Goal: Information Seeking & Learning: Learn about a topic

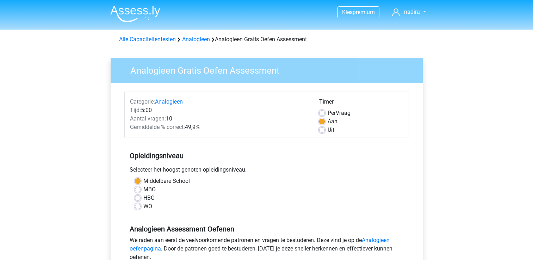
scroll to position [128, 0]
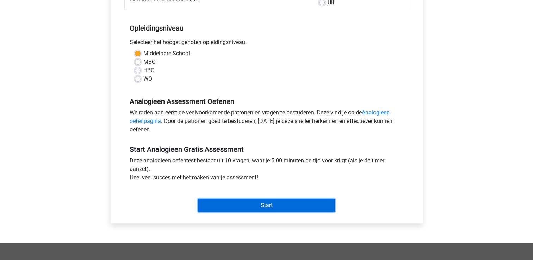
click at [290, 202] on input "Start" at bounding box center [266, 205] width 137 height 13
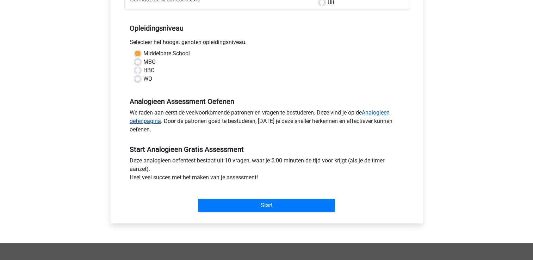
click at [377, 112] on link "Analogieen oefenpagina" at bounding box center [260, 116] width 260 height 15
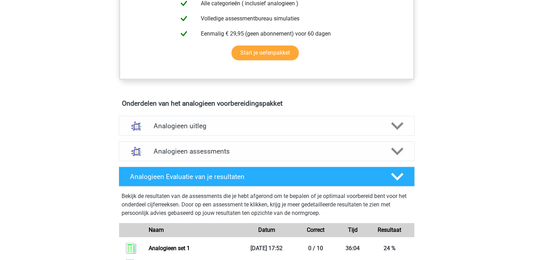
scroll to position [322, 0]
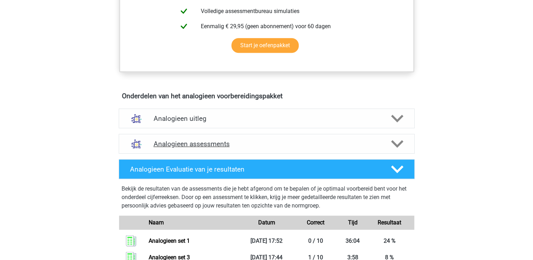
click at [392, 147] on icon at bounding box center [397, 144] width 12 height 12
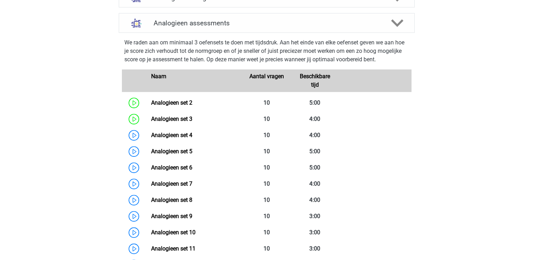
scroll to position [445, 0]
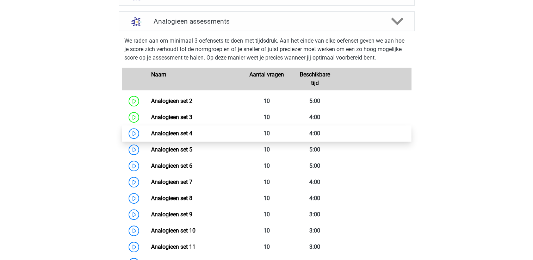
click at [192, 133] on link "Analogieen set 4" at bounding box center [171, 133] width 41 height 7
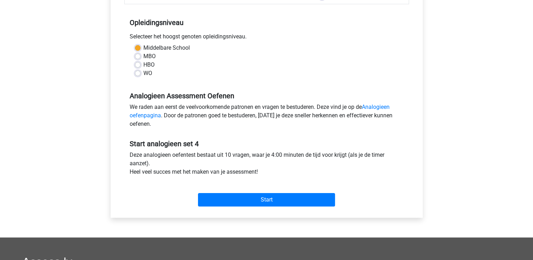
scroll to position [134, 0]
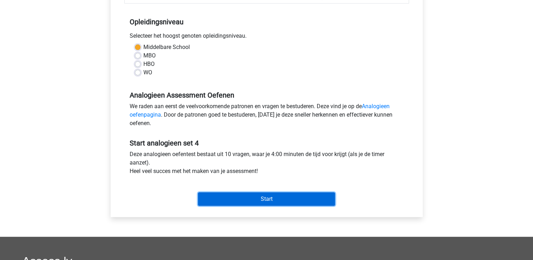
click at [281, 198] on input "Start" at bounding box center [266, 198] width 137 height 13
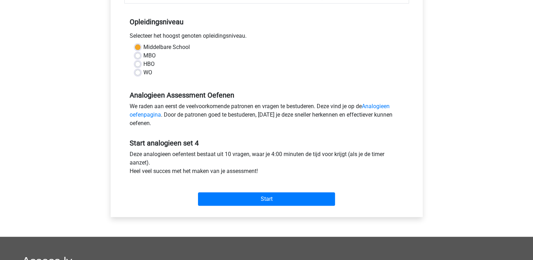
click at [143, 55] on label "MBO" at bounding box center [149, 55] width 12 height 8
click at [137, 55] on input "MBO" at bounding box center [138, 54] width 6 height 7
radio input "true"
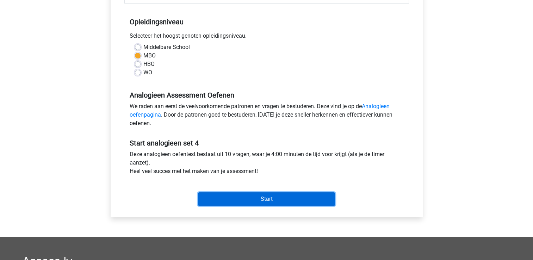
click at [262, 200] on input "Start" at bounding box center [266, 198] width 137 height 13
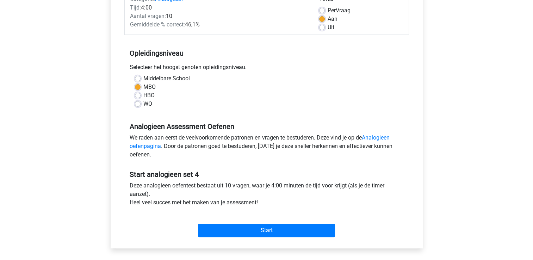
scroll to position [68, 0]
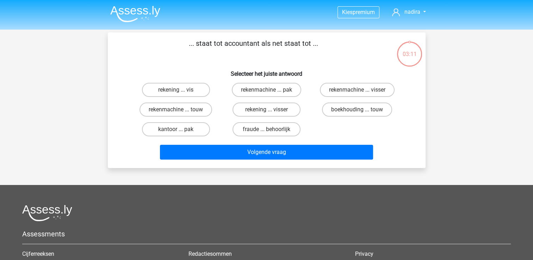
click at [177, 91] on input "rekening ... vis" at bounding box center [178, 92] width 5 height 5
radio input "true"
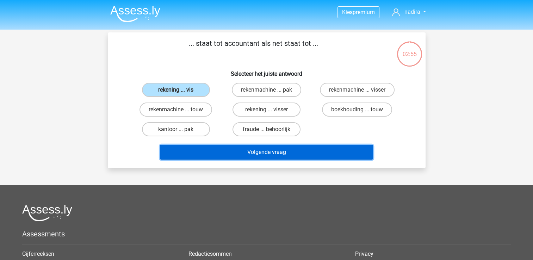
click at [280, 150] on button "Volgende vraag" at bounding box center [266, 152] width 213 height 15
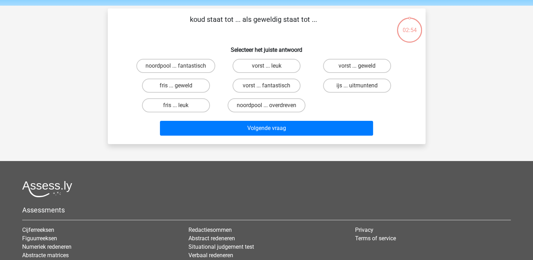
scroll to position [32, 0]
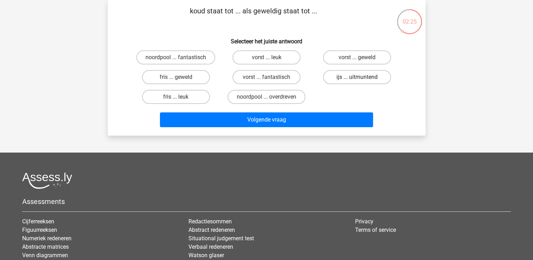
click at [351, 76] on label "ijs ... uitmuntend" at bounding box center [357, 77] width 68 height 14
click at [357, 77] on input "ijs ... uitmuntend" at bounding box center [359, 79] width 5 height 5
radio input "true"
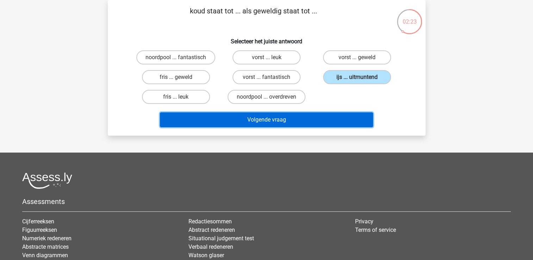
click at [336, 115] on button "Volgende vraag" at bounding box center [266, 119] width 213 height 15
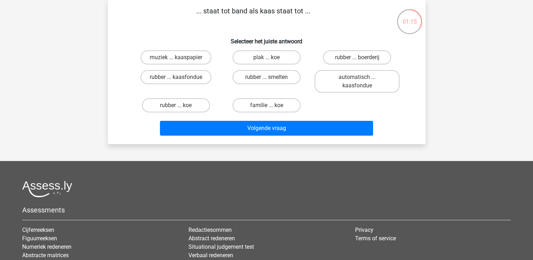
click at [269, 80] on input "rubber ... smelten" at bounding box center [268, 79] width 5 height 5
radio input "true"
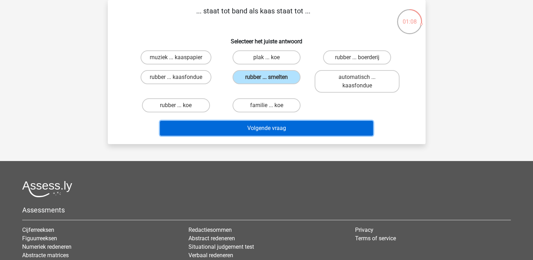
click at [294, 129] on button "Volgende vraag" at bounding box center [266, 128] width 213 height 15
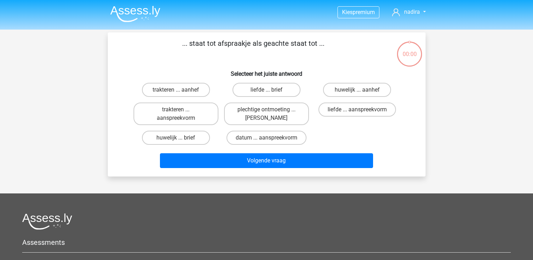
scroll to position [32, 0]
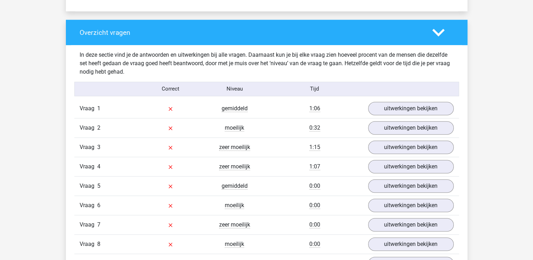
scroll to position [515, 0]
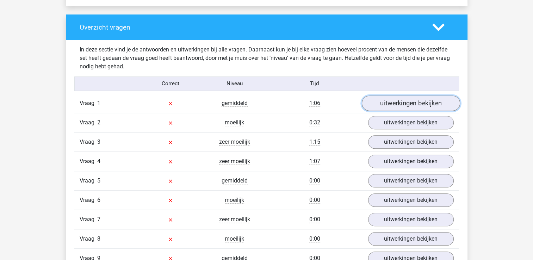
click at [437, 106] on link "uitwerkingen bekijken" at bounding box center [411, 104] width 98 height 16
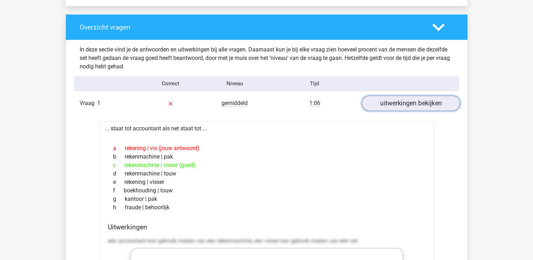
click at [437, 106] on link "uitwerkingen bekijken" at bounding box center [411, 104] width 98 height 16
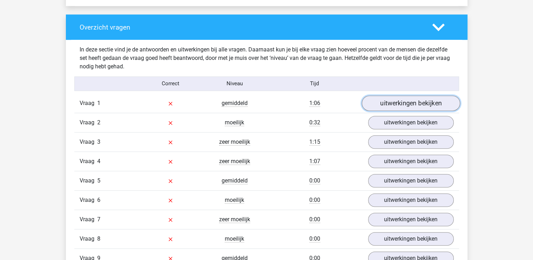
click at [437, 106] on link "uitwerkingen bekijken" at bounding box center [411, 104] width 98 height 16
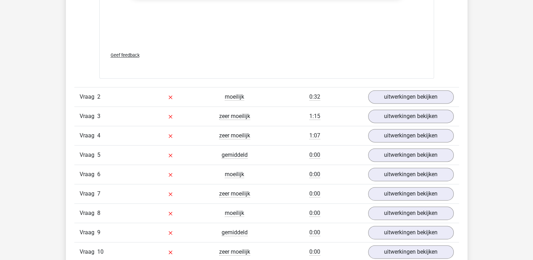
scroll to position [921, 0]
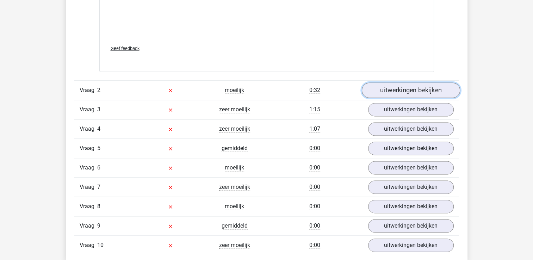
click at [404, 92] on link "uitwerkingen bekijken" at bounding box center [411, 90] width 98 height 16
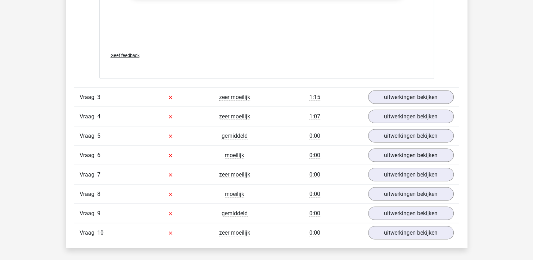
scroll to position [1310, 0]
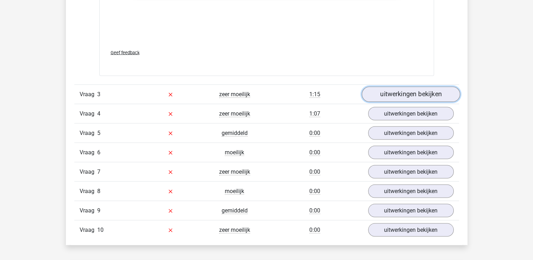
click at [413, 99] on link "uitwerkingen bekijken" at bounding box center [411, 95] width 98 height 16
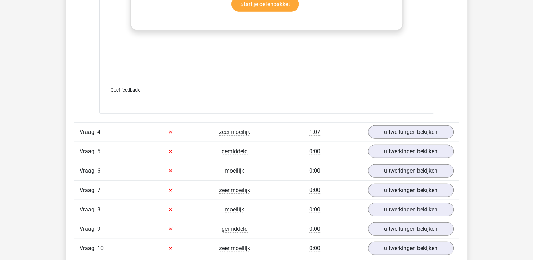
scroll to position [1683, 0]
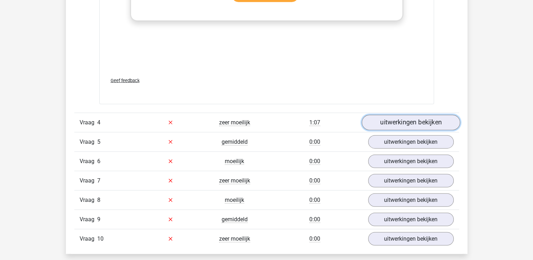
click at [435, 123] on link "uitwerkingen bekijken" at bounding box center [411, 123] width 98 height 16
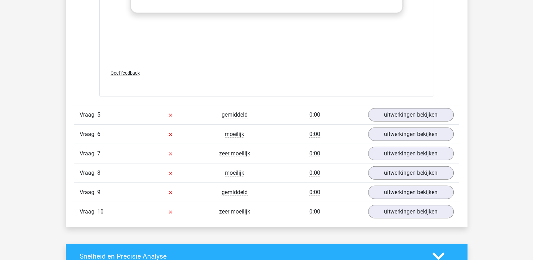
scroll to position [2102, 0]
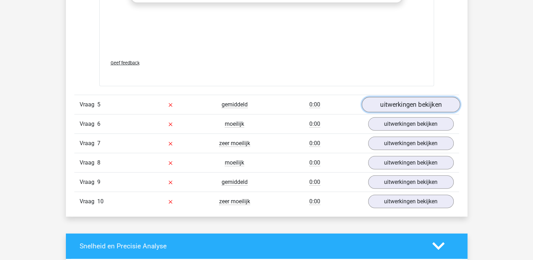
click at [408, 97] on link "uitwerkingen bekijken" at bounding box center [411, 105] width 98 height 16
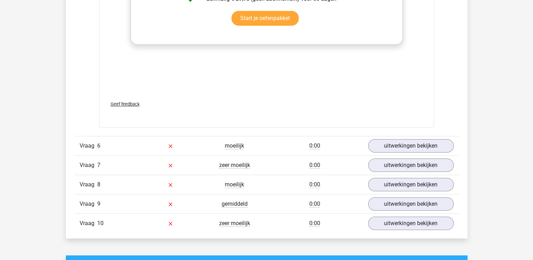
scroll to position [2458, 0]
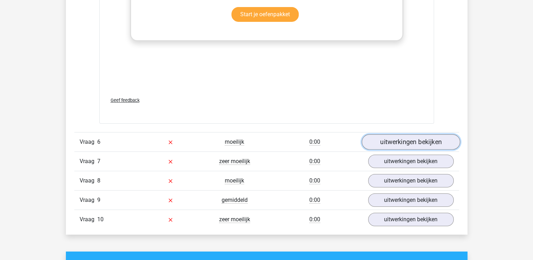
click at [435, 137] on link "uitwerkingen bekijken" at bounding box center [411, 142] width 98 height 16
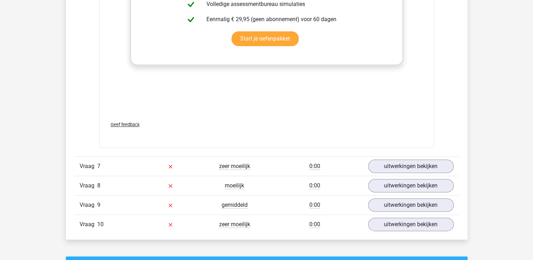
scroll to position [2866, 0]
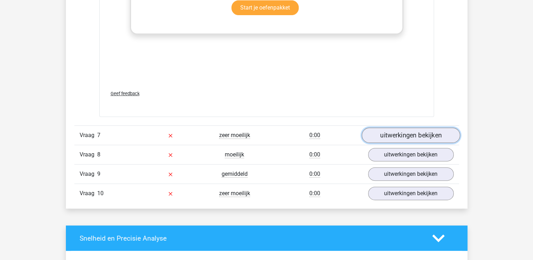
click at [442, 133] on link "uitwerkingen bekijken" at bounding box center [411, 136] width 98 height 16
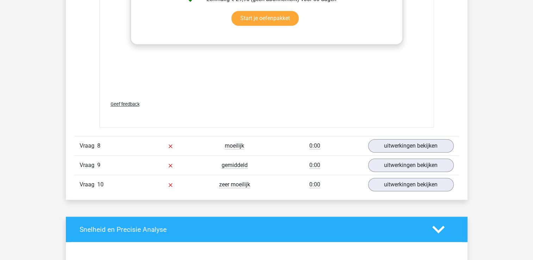
scroll to position [3247, 0]
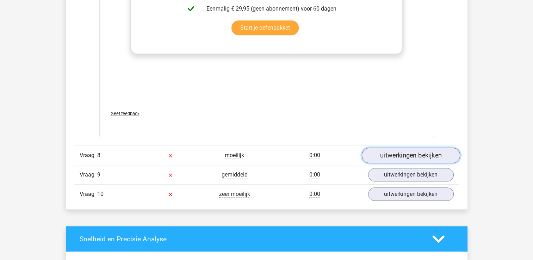
click at [406, 150] on link "uitwerkingen bekijken" at bounding box center [411, 156] width 98 height 16
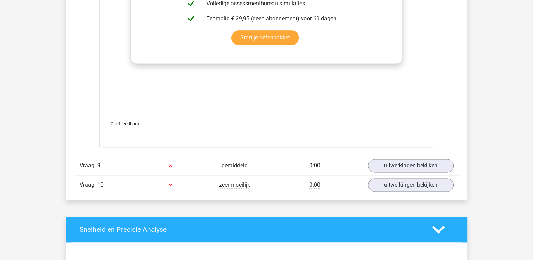
scroll to position [3646, 0]
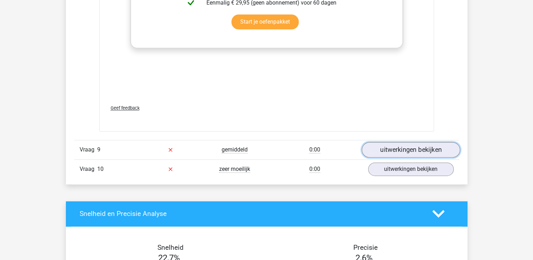
click at [418, 148] on link "uitwerkingen bekijken" at bounding box center [411, 150] width 98 height 16
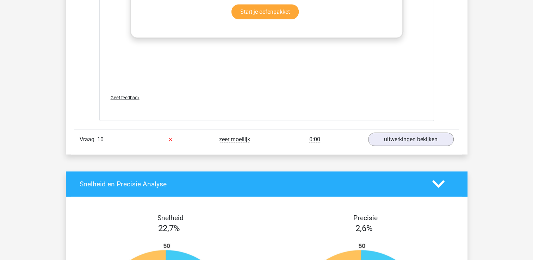
scroll to position [4061, 0]
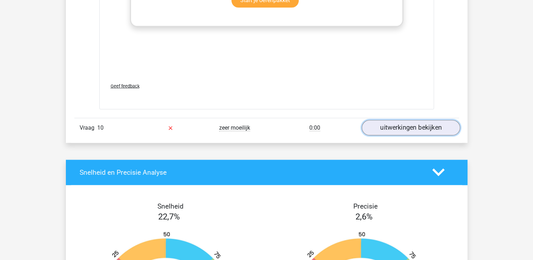
click at [388, 126] on link "uitwerkingen bekijken" at bounding box center [411, 128] width 98 height 16
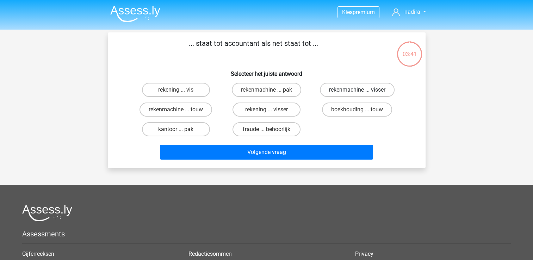
click at [333, 87] on label "rekenmachine ... visser" at bounding box center [357, 90] width 75 height 14
click at [357, 90] on input "rekenmachine ... visser" at bounding box center [359, 92] width 5 height 5
radio input "true"
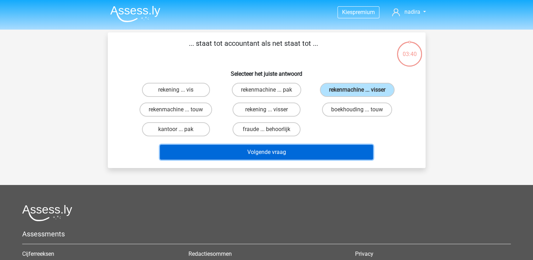
click at [331, 153] on button "Volgende vraag" at bounding box center [266, 152] width 213 height 15
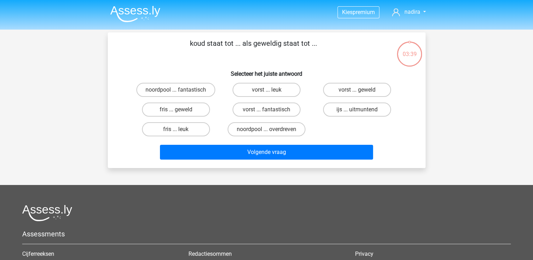
scroll to position [32, 0]
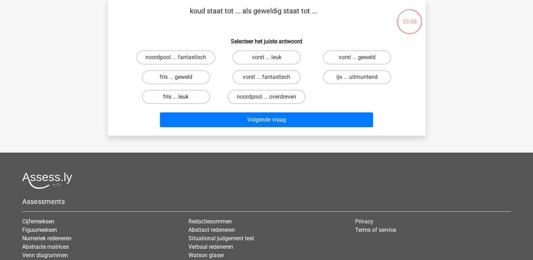
click at [199, 98] on label "fris ... leuk" at bounding box center [176, 97] width 68 height 14
click at [180, 98] on input "fris ... leuk" at bounding box center [178, 99] width 5 height 5
radio input "true"
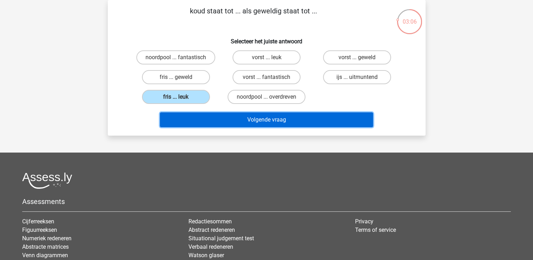
click at [266, 118] on button "Volgende vraag" at bounding box center [266, 119] width 213 height 15
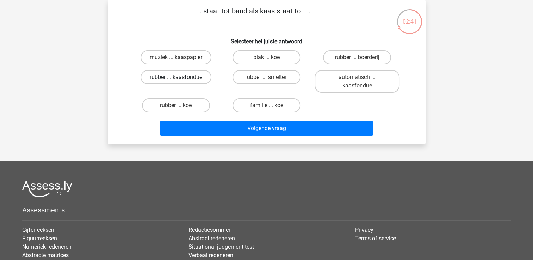
click at [189, 74] on label "rubber ... kaasfondue" at bounding box center [176, 77] width 71 height 14
click at [180, 77] on input "rubber ... kaasfondue" at bounding box center [178, 79] width 5 height 5
radio input "true"
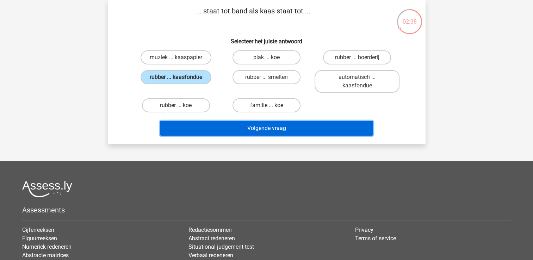
click at [266, 123] on button "Volgende vraag" at bounding box center [266, 128] width 213 height 15
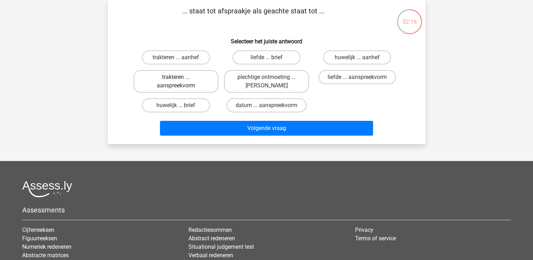
click at [204, 78] on label "trakteren ... aanspreekvorm" at bounding box center [176, 81] width 85 height 23
click at [180, 78] on input "trakteren ... aanspreekvorm" at bounding box center [178, 79] width 5 height 5
radio input "true"
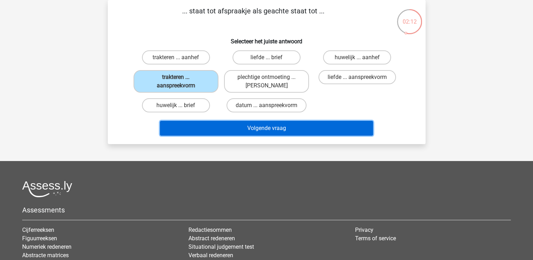
click at [269, 129] on button "Volgende vraag" at bounding box center [266, 128] width 213 height 15
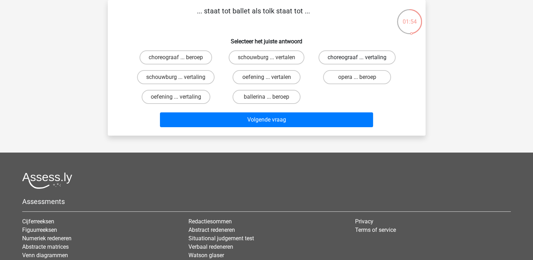
click at [339, 57] on label "choreograaf ... vertaling" at bounding box center [357, 57] width 77 height 14
click at [357, 57] on input "choreograaf ... vertaling" at bounding box center [359, 59] width 5 height 5
radio input "true"
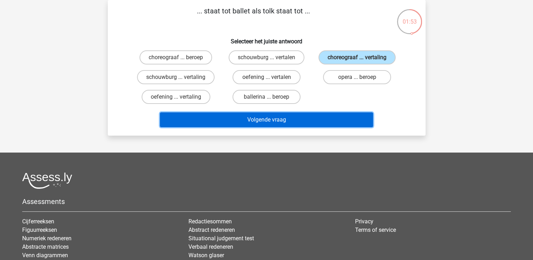
click at [334, 116] on button "Volgende vraag" at bounding box center [266, 119] width 213 height 15
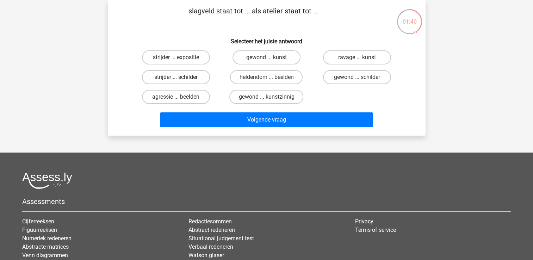
click at [198, 78] on label "strijder ... schilder" at bounding box center [176, 77] width 68 height 14
click at [180, 78] on input "strijder ... schilder" at bounding box center [178, 79] width 5 height 5
radio input "true"
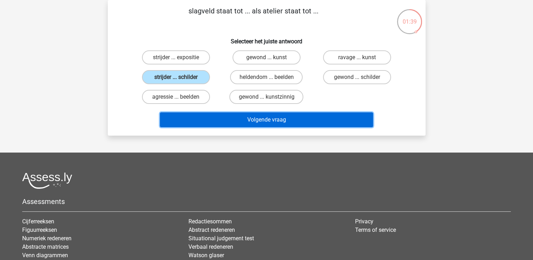
click at [287, 114] on button "Volgende vraag" at bounding box center [266, 119] width 213 height 15
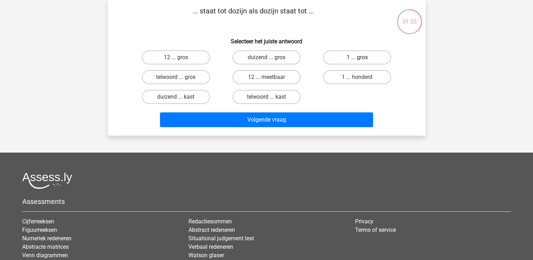
click at [348, 56] on label "1 ... gros" at bounding box center [357, 57] width 68 height 14
click at [357, 57] on input "1 ... gros" at bounding box center [359, 59] width 5 height 5
radio input "true"
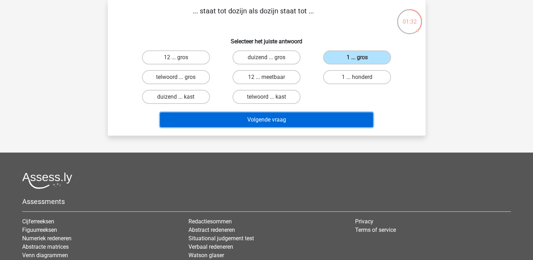
click at [334, 120] on button "Volgende vraag" at bounding box center [266, 119] width 213 height 15
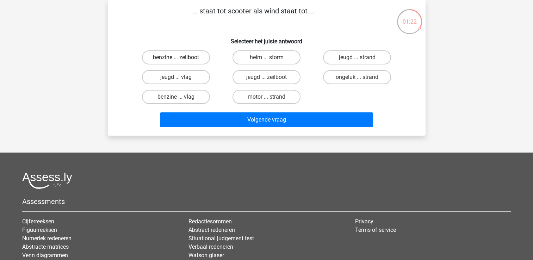
click at [196, 55] on label "benzine ... zeilboot" at bounding box center [176, 57] width 68 height 14
click at [180, 57] on input "benzine ... zeilboot" at bounding box center [178, 59] width 5 height 5
radio input "true"
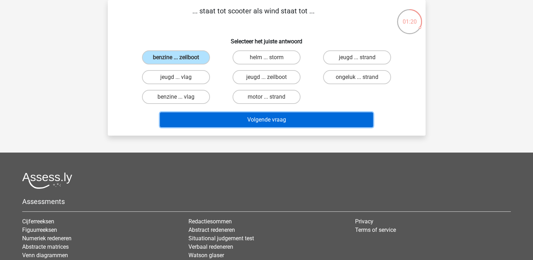
click at [274, 118] on button "Volgende vraag" at bounding box center [266, 119] width 213 height 15
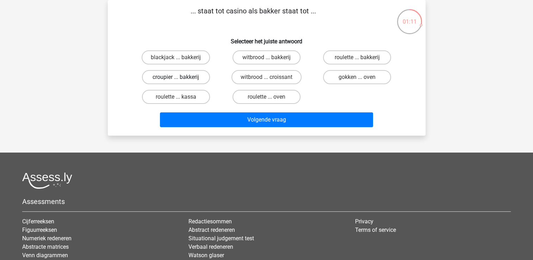
click at [192, 77] on label "croupier ... bakkerij" at bounding box center [176, 77] width 68 height 14
click at [180, 77] on input "croupier ... bakkerij" at bounding box center [178, 79] width 5 height 5
radio input "true"
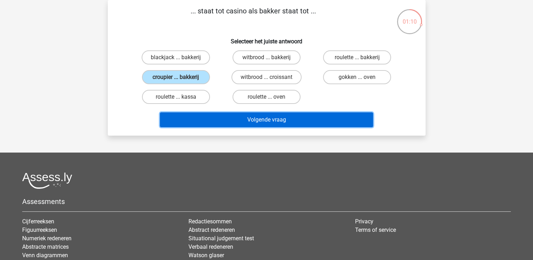
click at [268, 122] on button "Volgende vraag" at bounding box center [266, 119] width 213 height 15
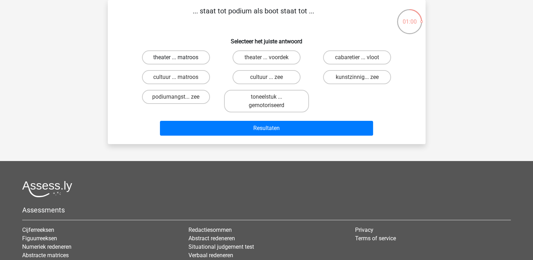
click at [193, 56] on label "theater ... matroos" at bounding box center [176, 57] width 68 height 14
click at [180, 57] on input "theater ... matroos" at bounding box center [178, 59] width 5 height 5
radio input "true"
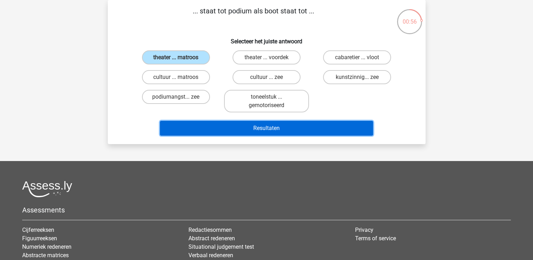
click at [293, 129] on button "Resultaten" at bounding box center [266, 128] width 213 height 15
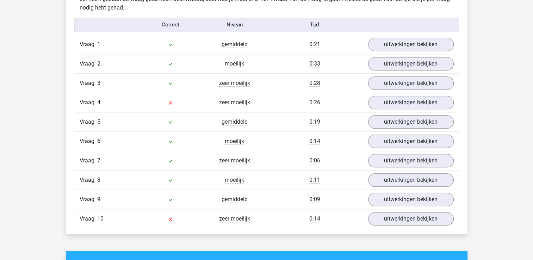
scroll to position [579, 0]
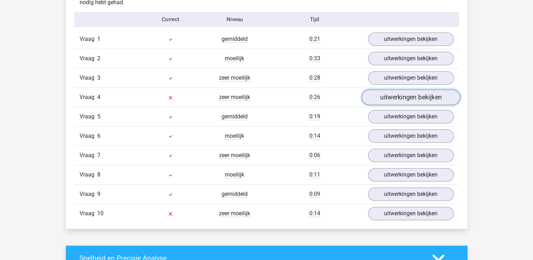
click at [429, 93] on link "uitwerkingen bekijken" at bounding box center [411, 98] width 98 height 16
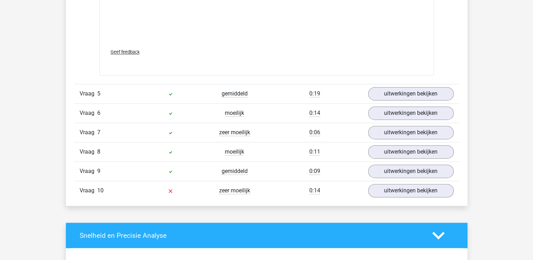
scroll to position [997, 0]
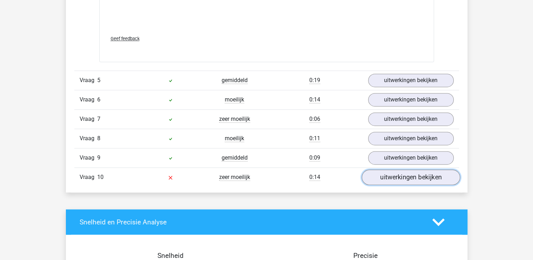
click at [426, 174] on link "uitwerkingen bekijken" at bounding box center [411, 178] width 98 height 16
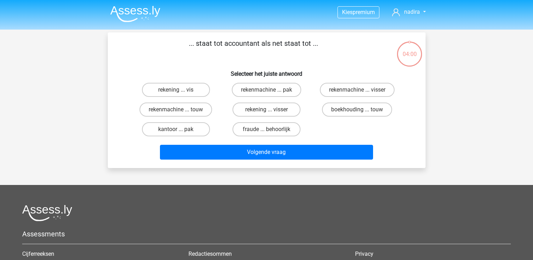
scroll to position [32, 0]
